Goal: Task Accomplishment & Management: Manage account settings

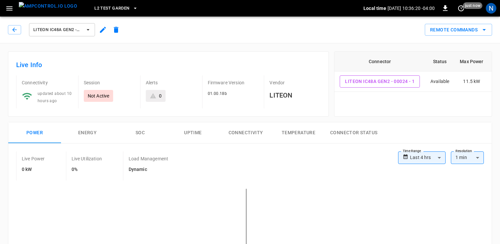
click at [94, 6] on span "L2 Test Garden" at bounding box center [111, 9] width 35 height 8
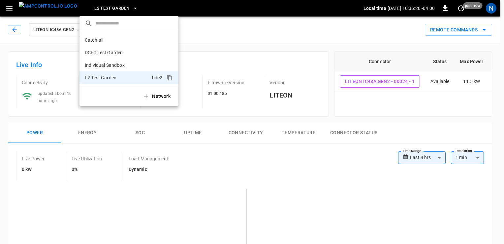
click at [92, 6] on div at bounding box center [252, 122] width 504 height 244
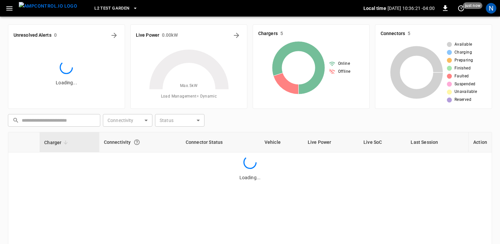
scroll to position [66, 0]
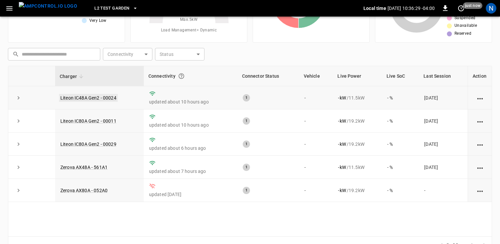
click at [91, 95] on link "Liteon IC48A Gen2 - 00024" at bounding box center [88, 98] width 59 height 8
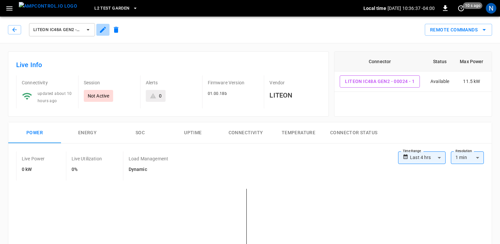
click at [102, 33] on icon "button" at bounding box center [103, 30] width 8 height 8
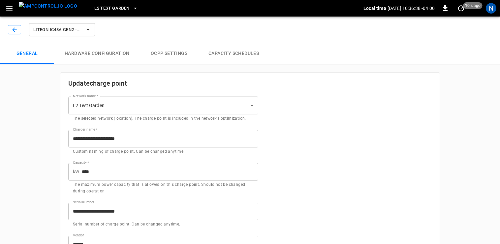
drag, startPoint x: 324, startPoint y: 168, endPoint x: 330, endPoint y: 168, distance: 5.9
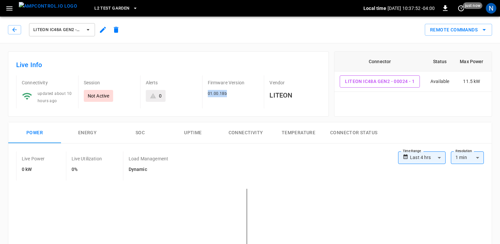
drag, startPoint x: 208, startPoint y: 95, endPoint x: 237, endPoint y: 90, distance: 29.6
click at [237, 90] on div "01.00.18b" at bounding box center [233, 93] width 51 height 7
copy span "01.00.18b"
